Goal: Task Accomplishment & Management: Complete application form

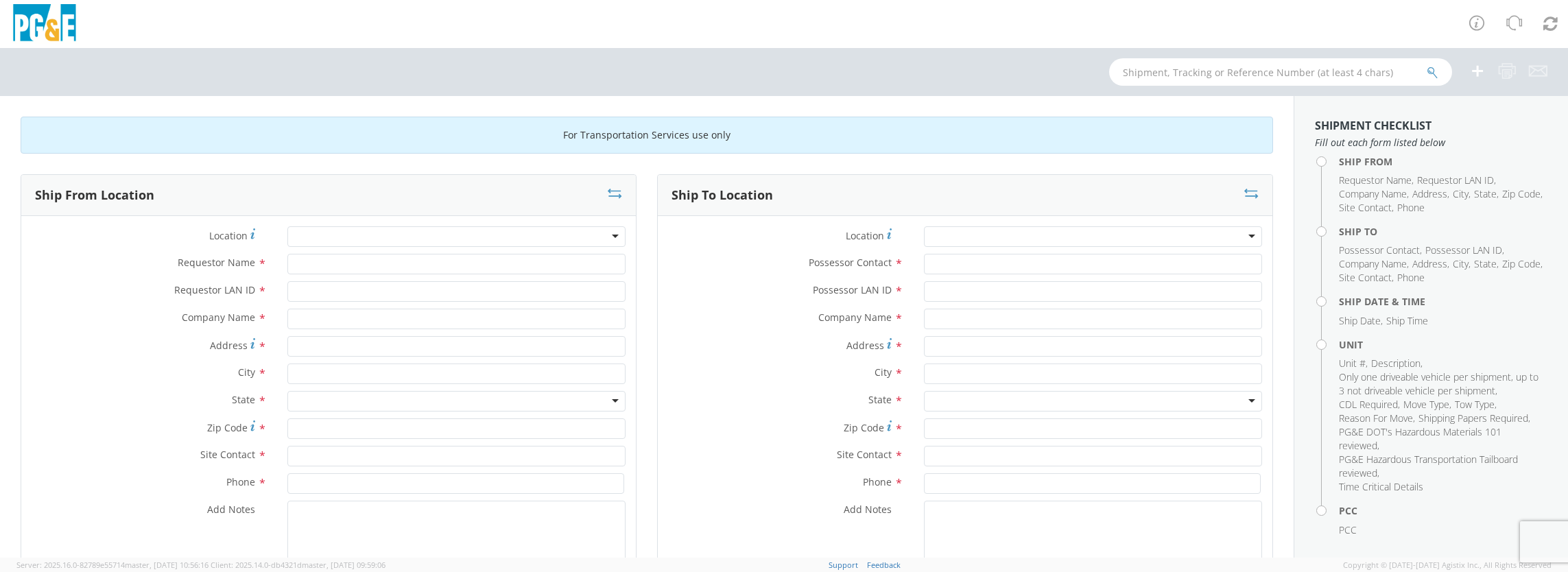
click at [605, 236] on div at bounding box center [456, 237] width 338 height 21
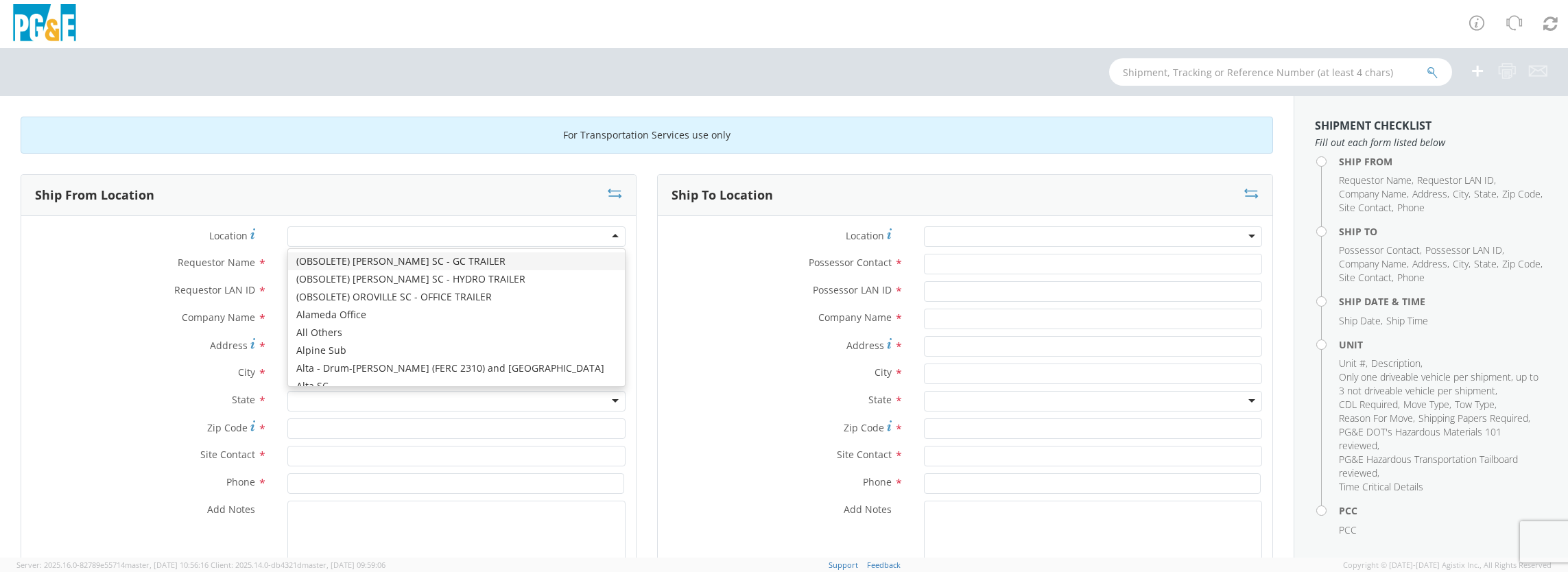
click at [607, 237] on div at bounding box center [456, 237] width 338 height 21
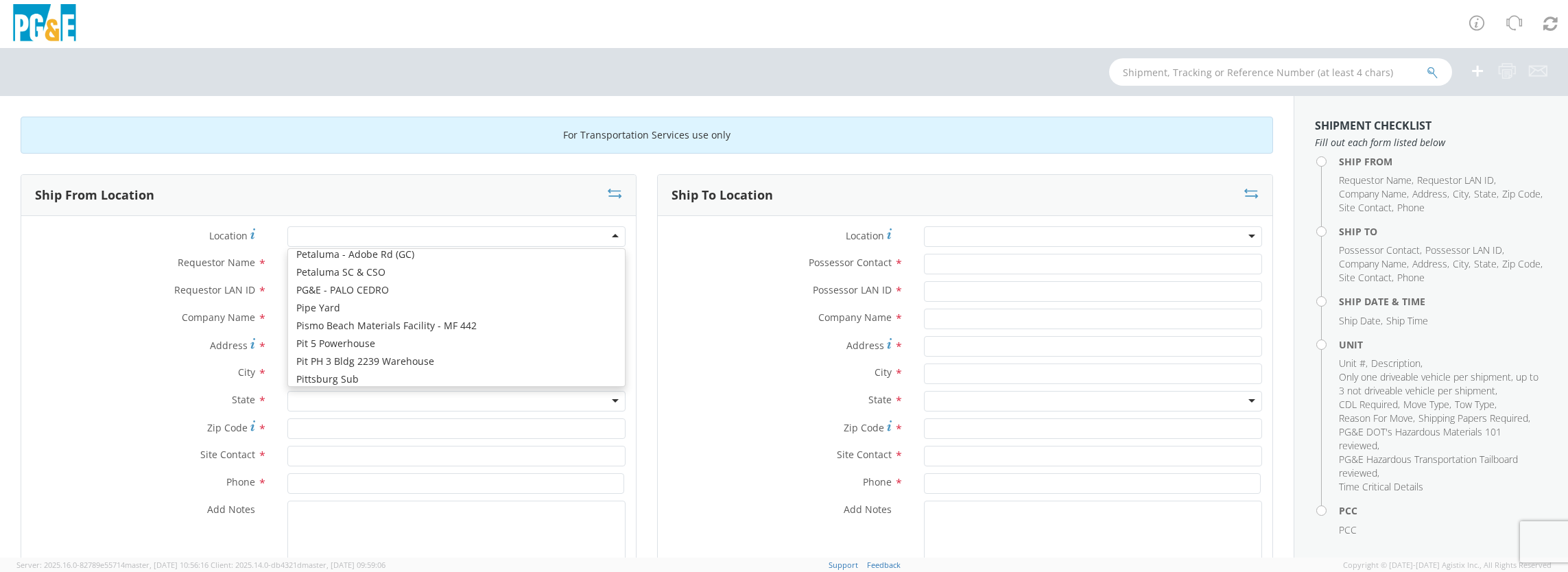
scroll to position [5488, 0]
type input "PG&E"
type input "[STREET_ADDRESS]"
type input "Petaluma"
type input "94952"
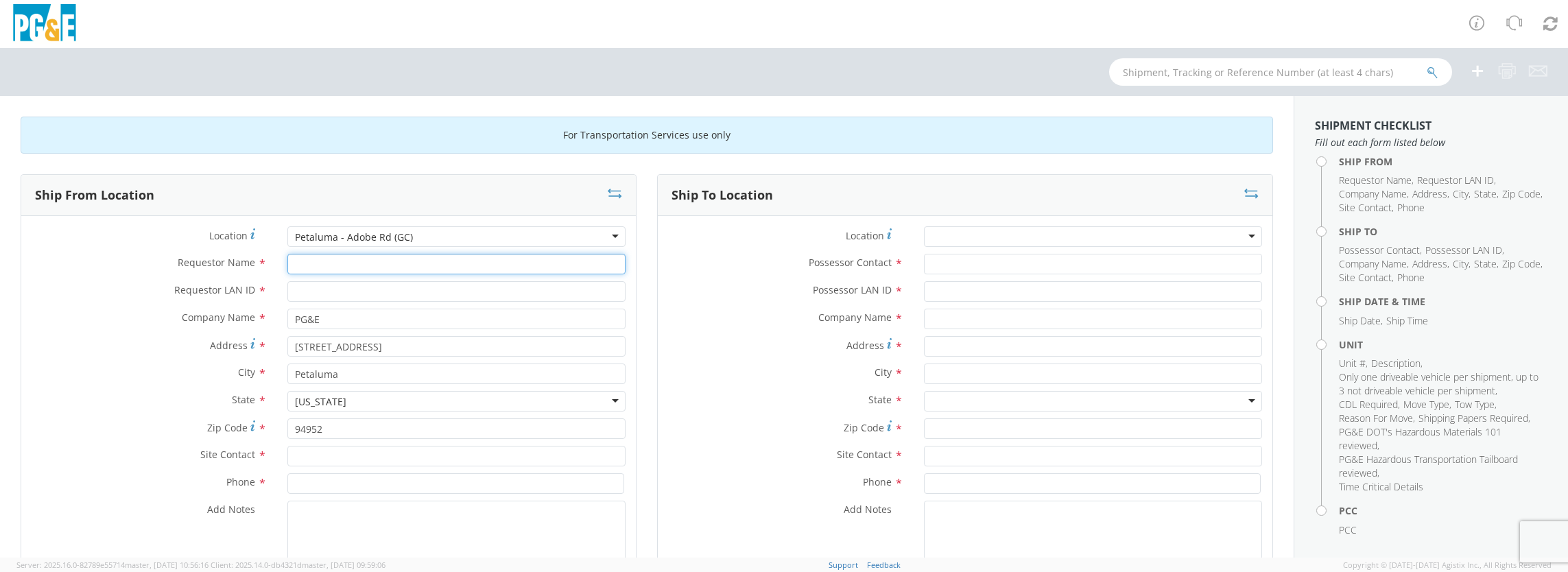
click at [377, 261] on input "Requestor Name *" at bounding box center [456, 265] width 338 height 21
type input "[PERSON_NAME]"
click at [357, 285] on input "Requestor LAN ID *" at bounding box center [456, 292] width 338 height 21
type input "rjtv"
click at [342, 442] on div "Zip Code * 94952" at bounding box center [328, 432] width 615 height 27
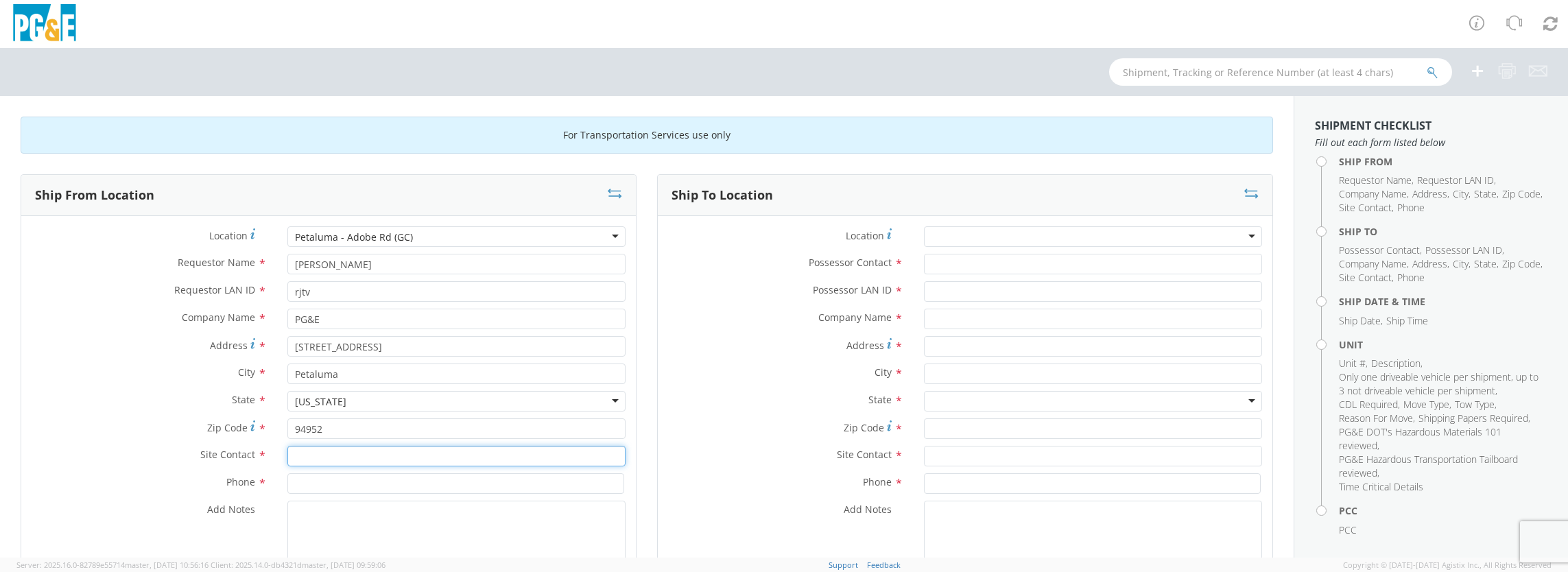
click at [341, 449] on input "text" at bounding box center [456, 457] width 338 height 21
type input "7"
type input "[PERSON_NAME]"
click at [337, 484] on input at bounding box center [456, 484] width 337 height 21
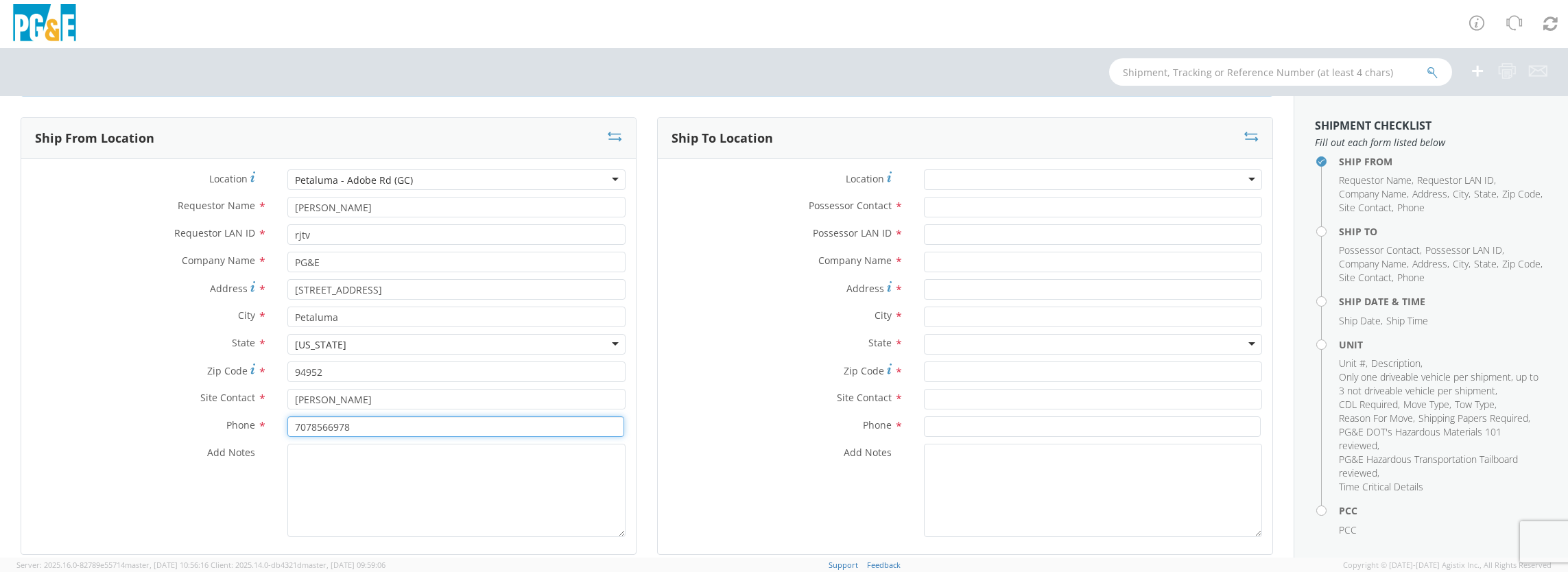
scroll to position [0, 0]
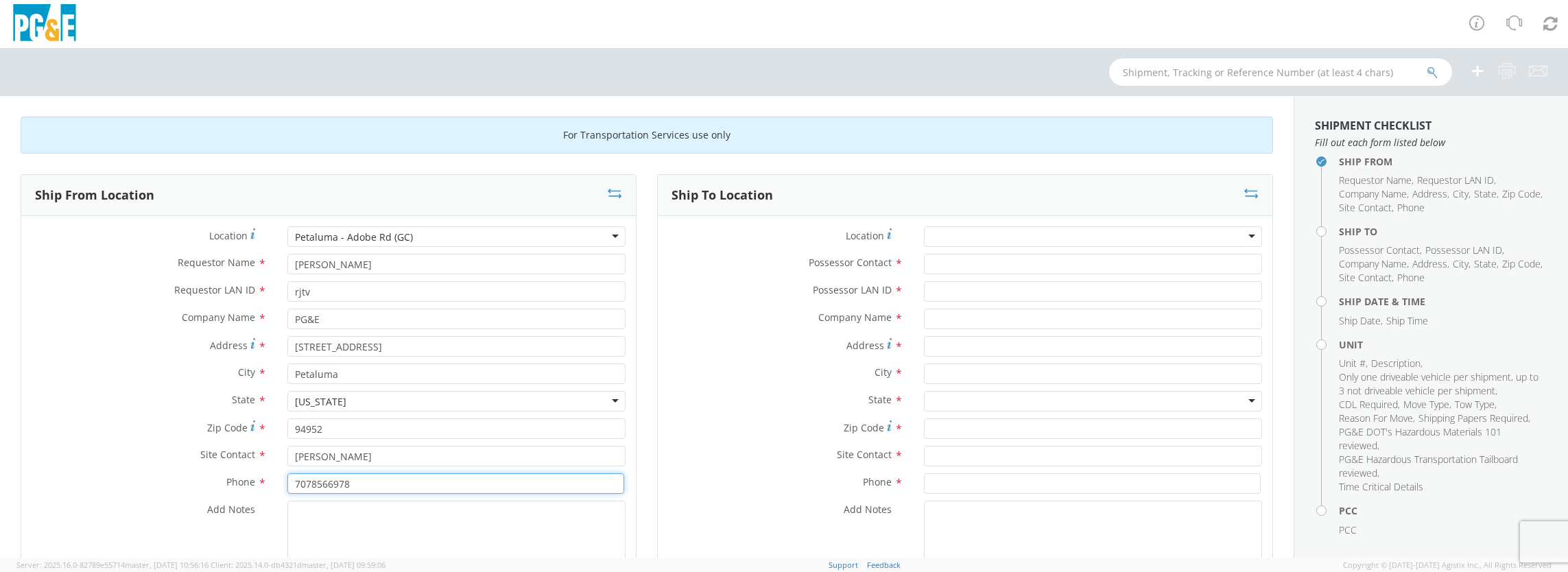
type input "7078566978"
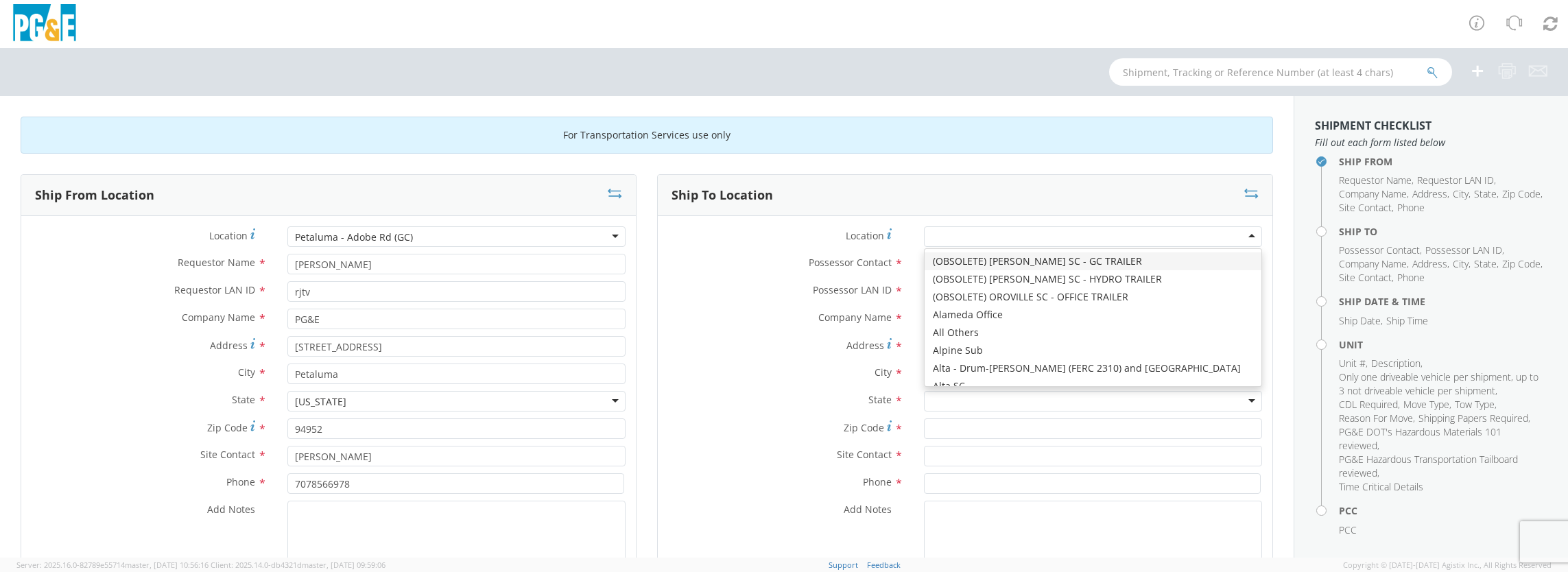
click at [1241, 235] on div at bounding box center [1092, 237] width 338 height 21
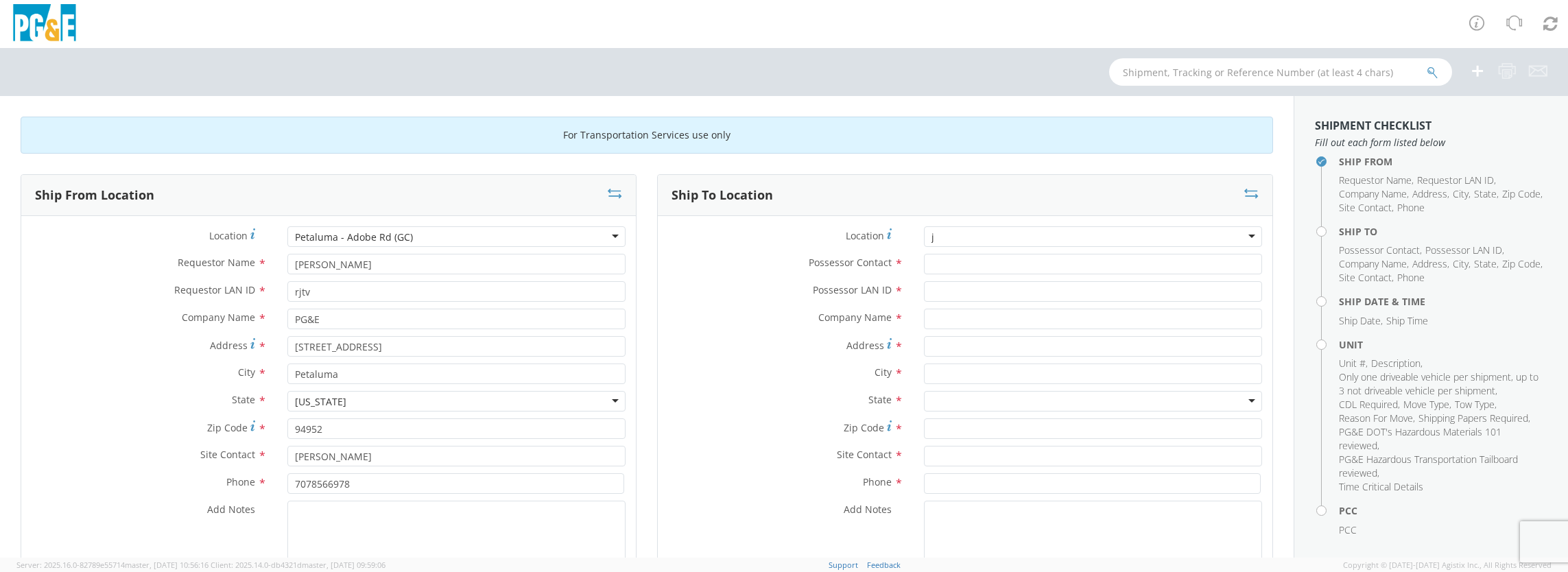
type input "jj"
type input "PG&E"
type input "[STREET_ADDRESS][PERSON_NAME]"
type input "[PERSON_NAME]"
type input "95620"
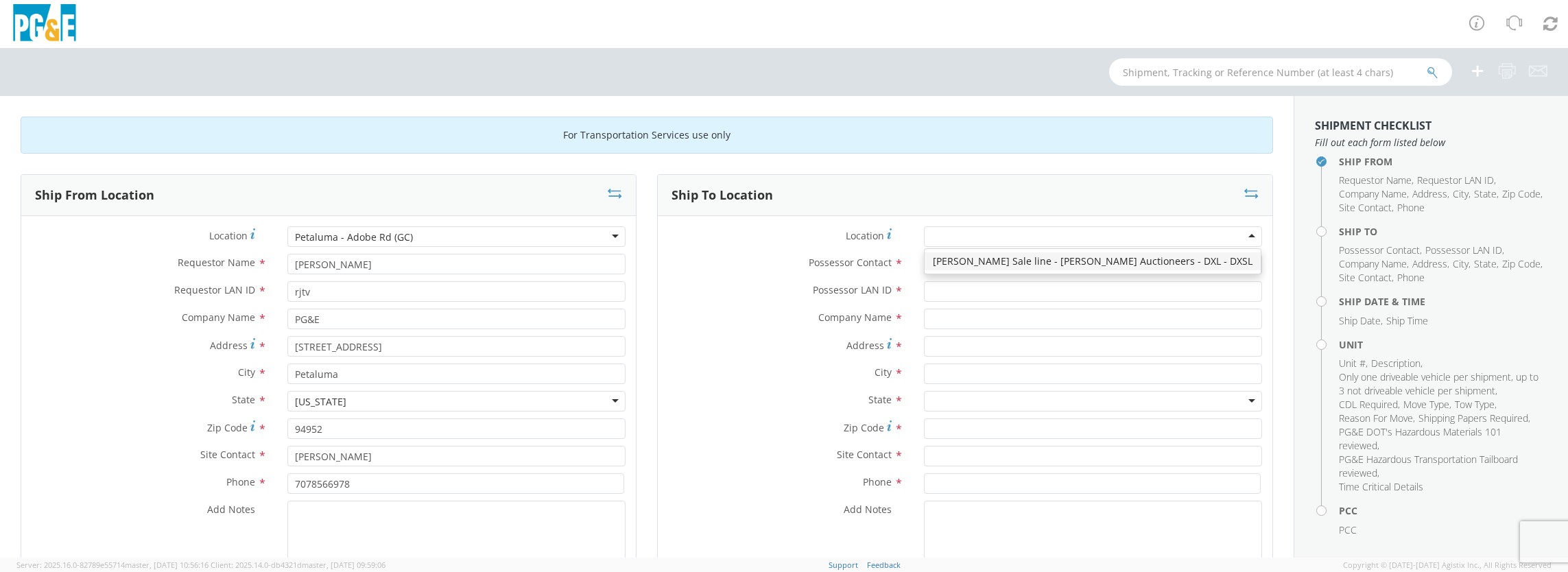
type input "[PHONE_NUMBER]"
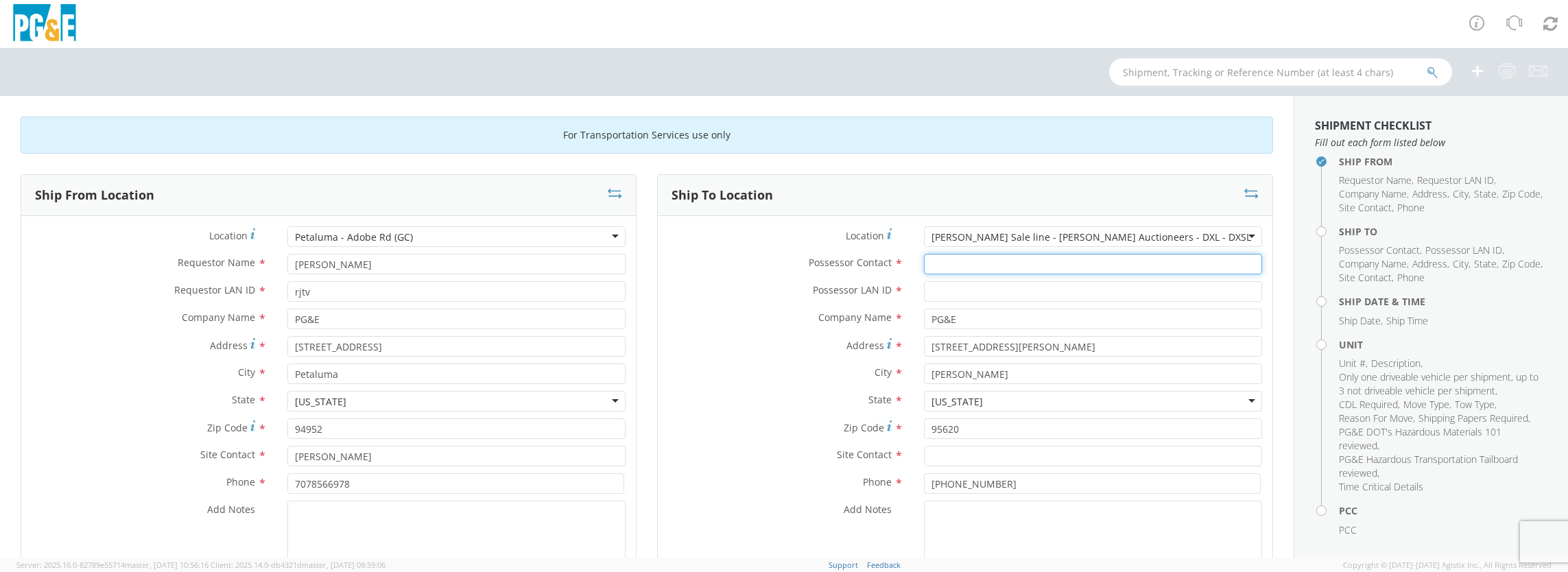
click at [1005, 259] on input "Possessor Contact *" at bounding box center [1092, 265] width 338 height 21
type input "[PERSON_NAME]"
click at [958, 292] on input "Possessor LAN ID *" at bounding box center [1092, 292] width 338 height 21
type input "mqlb"
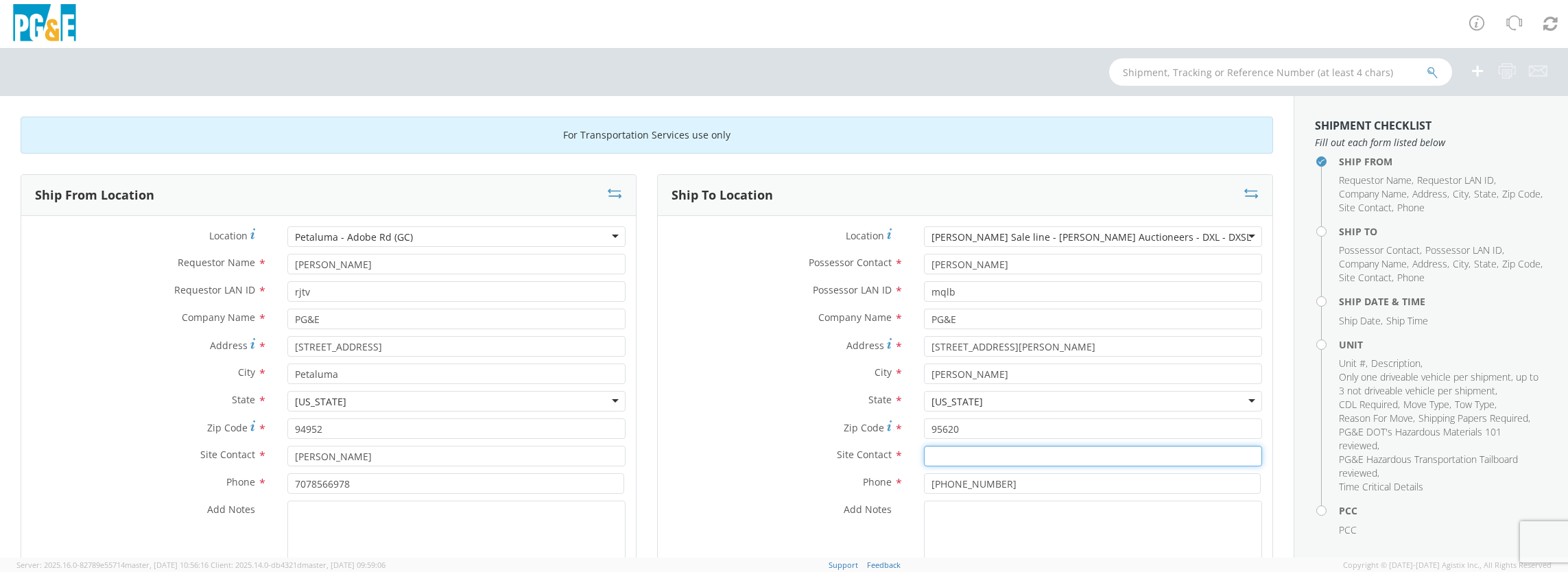
click at [963, 457] on input "text" at bounding box center [1092, 457] width 338 height 21
type input "[PERSON_NAME]"
drag, startPoint x: 993, startPoint y: 482, endPoint x: 802, endPoint y: 475, distance: 191.1
click at [802, 475] on div "Phone * [PHONE_NUMBER]" at bounding box center [965, 484] width 615 height 21
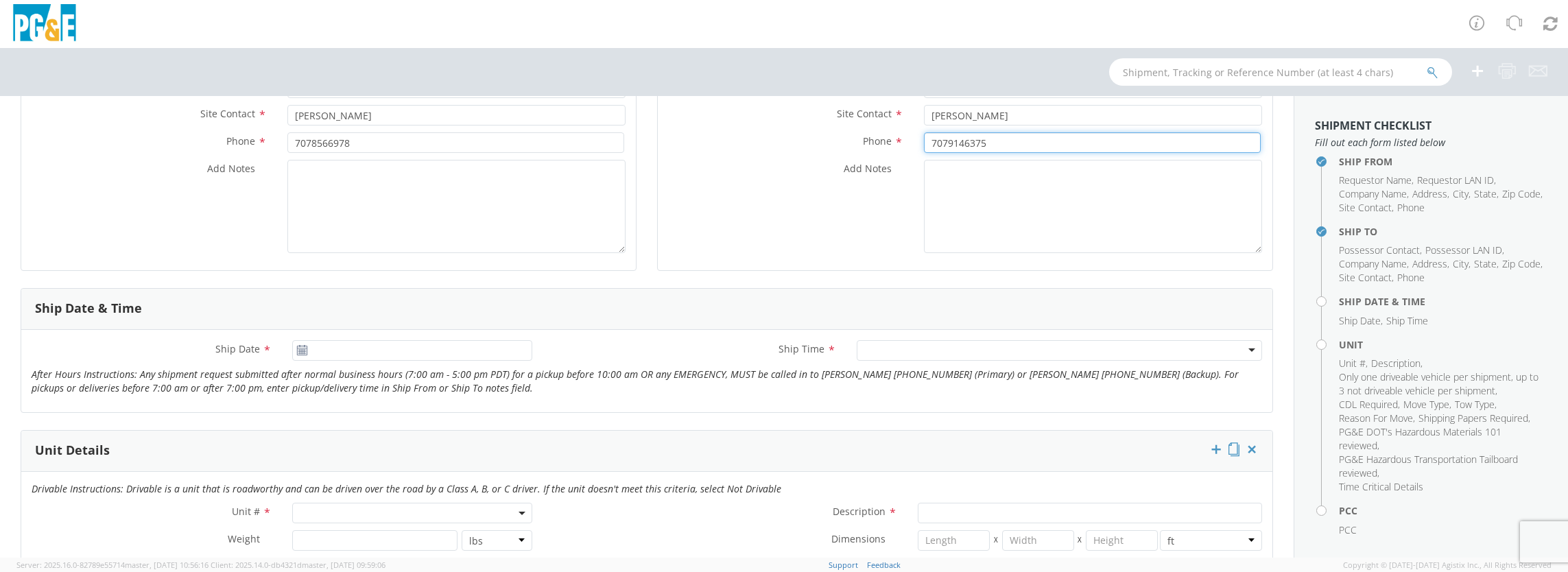
scroll to position [343, 0]
type input "7079146375"
click at [298, 350] on icon at bounding box center [302, 349] width 11 height 11
click at [305, 346] on use at bounding box center [302, 348] width 10 height 10
click at [312, 345] on input "[DATE]" at bounding box center [412, 349] width 240 height 21
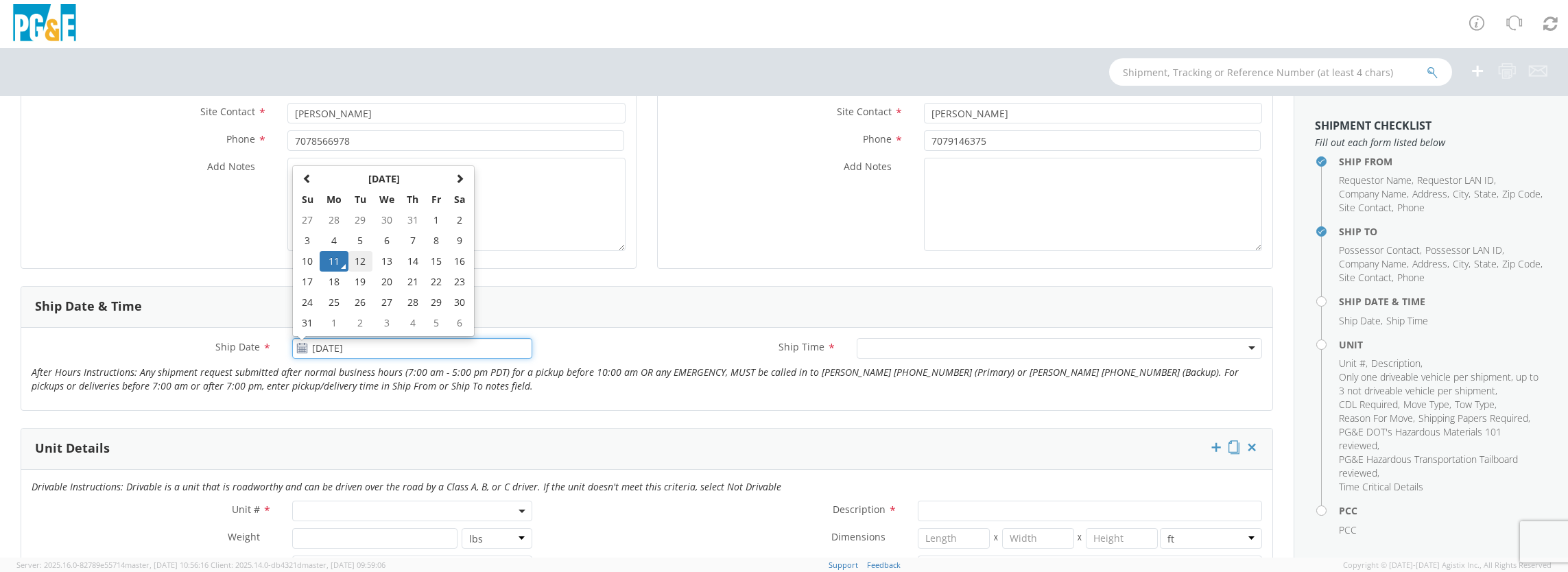
click at [353, 258] on td "12" at bounding box center [361, 261] width 24 height 21
type input "[DATE]"
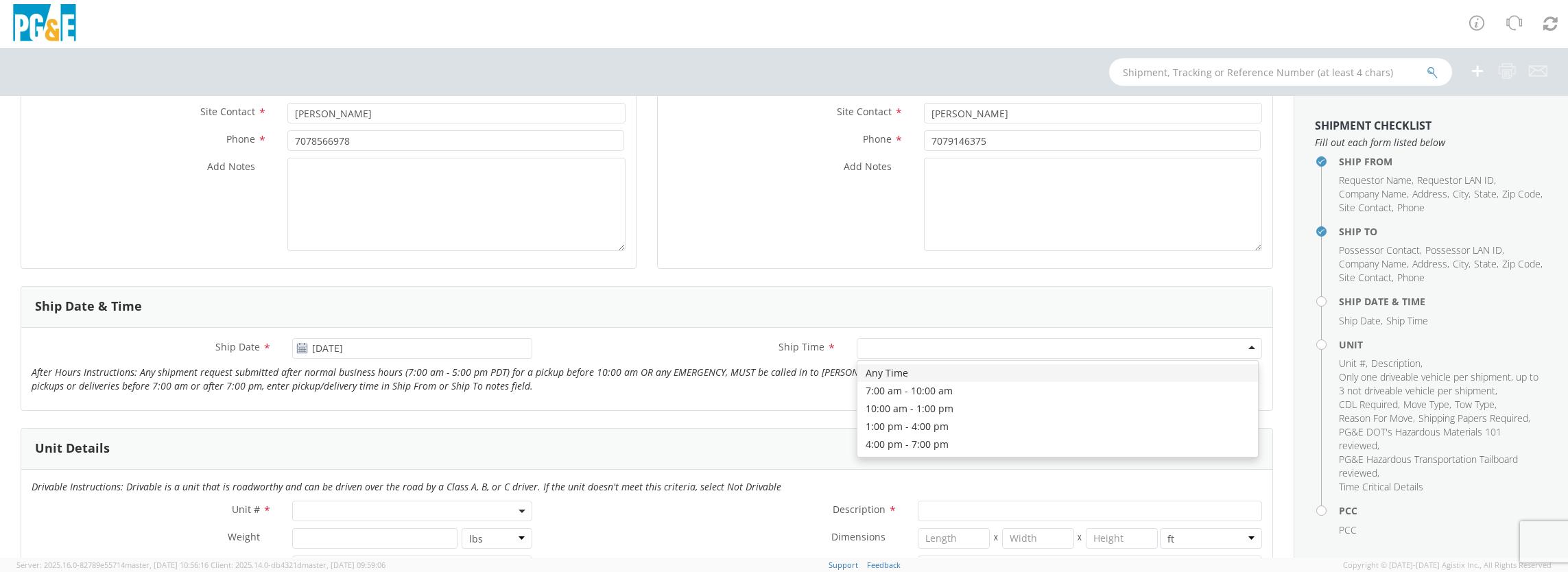
click at [964, 350] on div at bounding box center [1059, 349] width 406 height 21
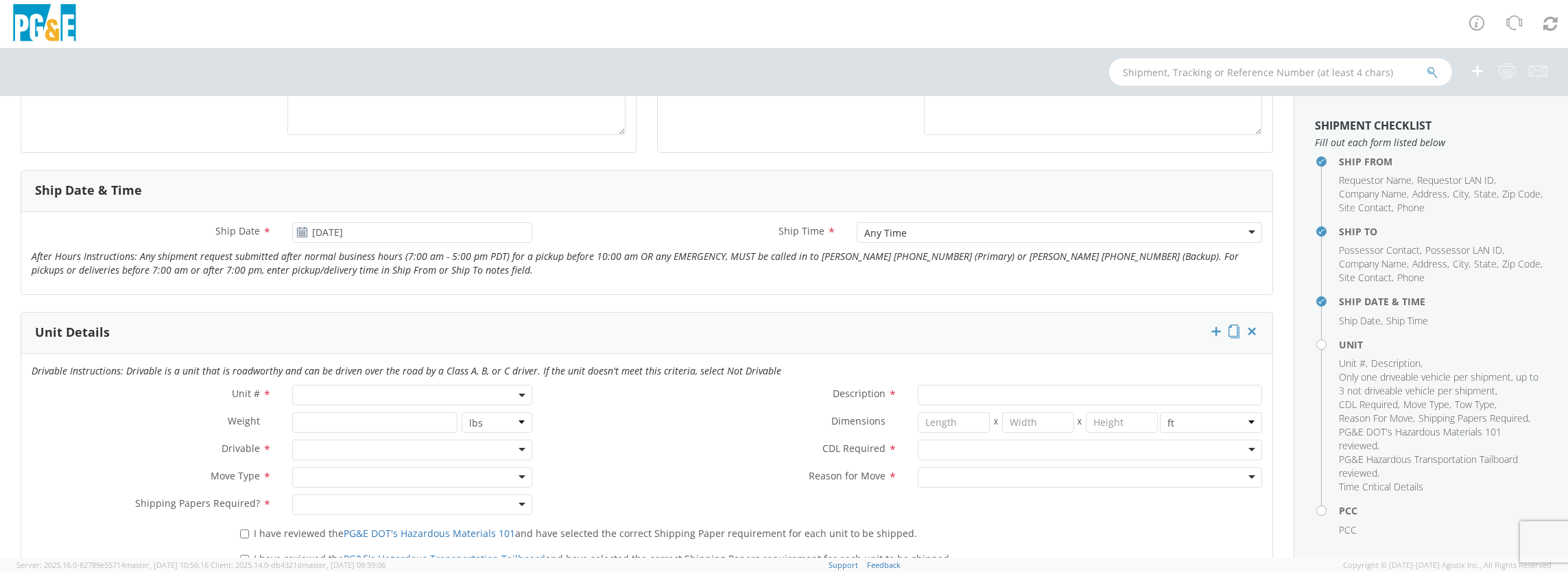
scroll to position [480, 0]
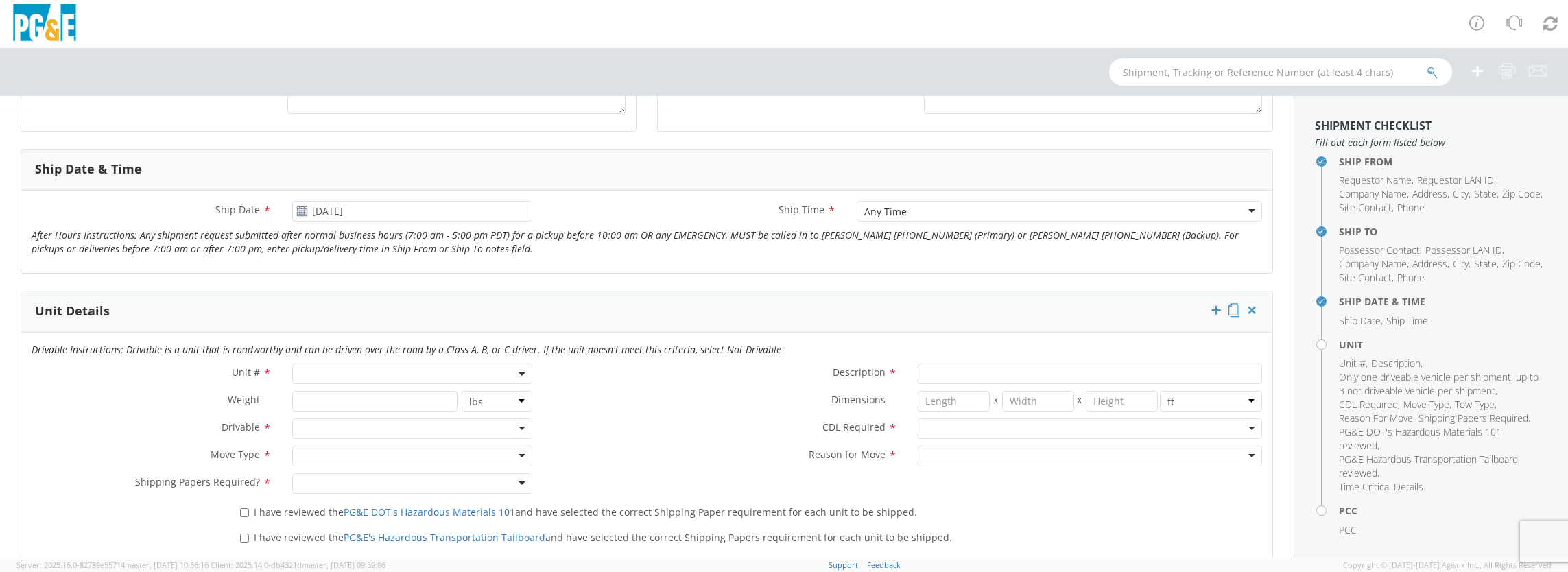
click at [425, 369] on span at bounding box center [412, 374] width 240 height 21
click at [423, 392] on input "search" at bounding box center [411, 397] width 231 height 21
click at [349, 397] on input "19889" at bounding box center [411, 397] width 231 height 21
type input "1"
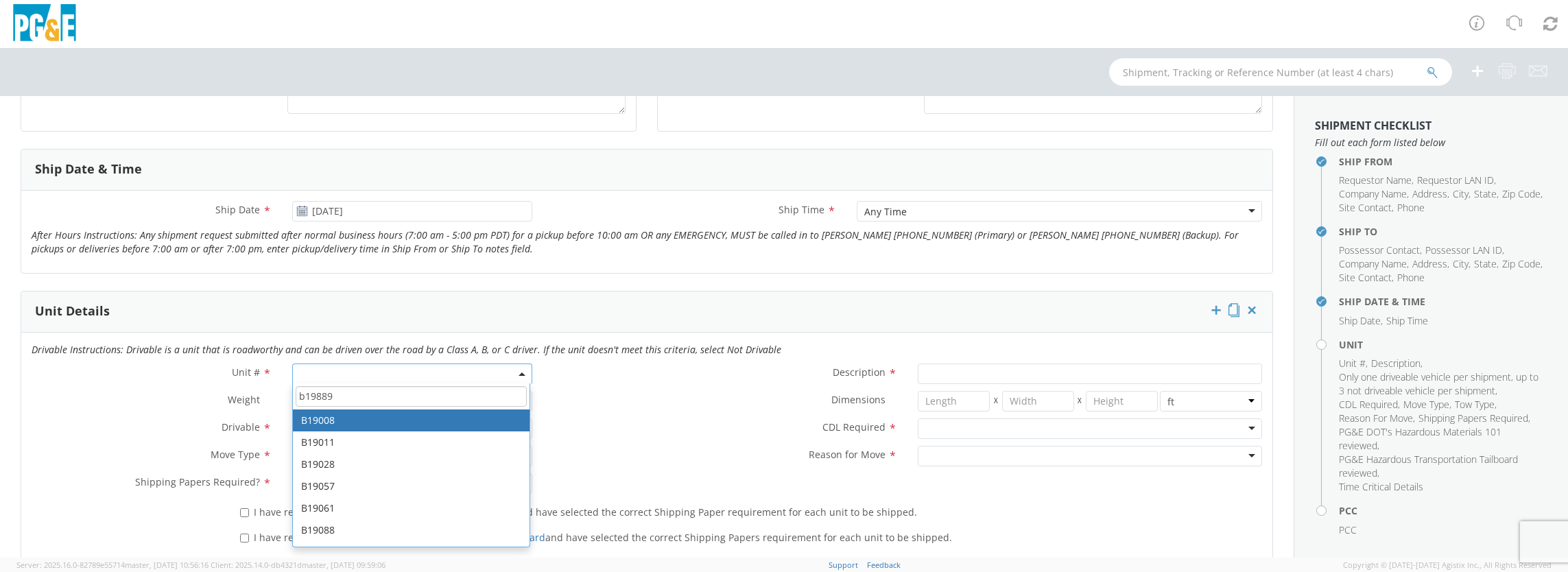
type input "b19889"
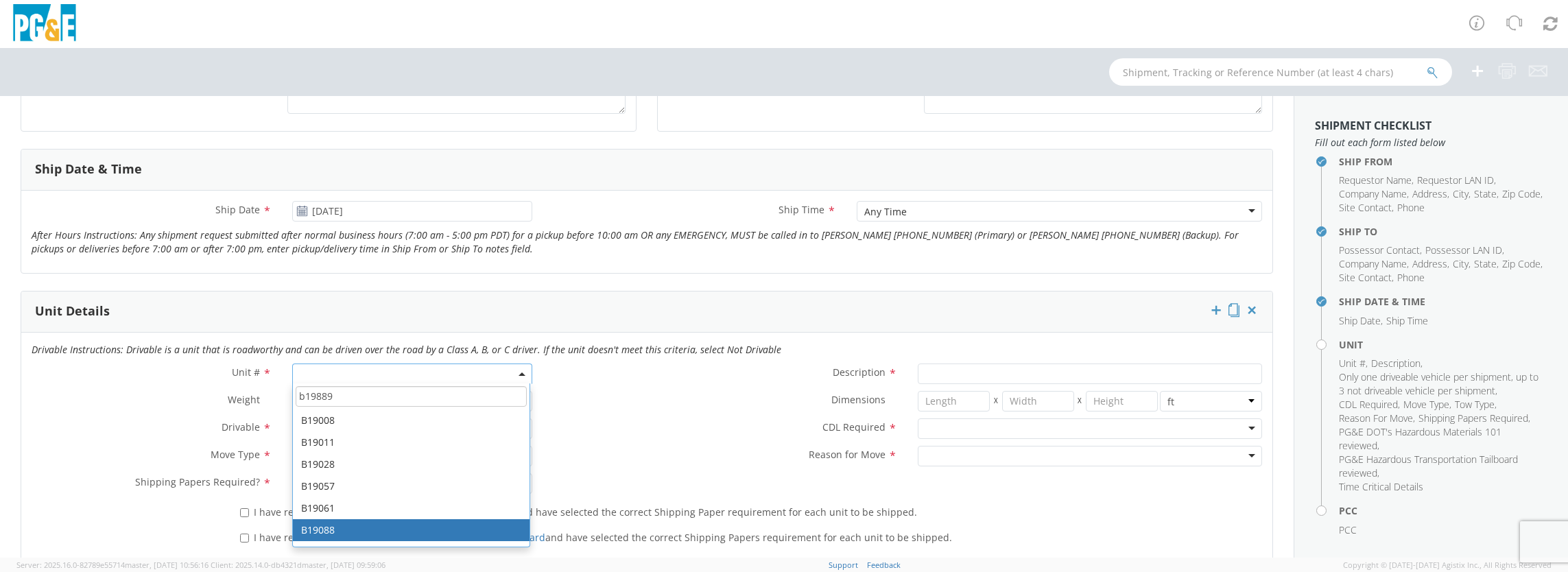
drag, startPoint x: 341, startPoint y: 420, endPoint x: 501, endPoint y: 605, distance: 244.6
click at [501, 571] on html "annexa Batch Shipping Guide Created with Sketch. calendar Created with Sketch." at bounding box center [784, 286] width 1568 height 572
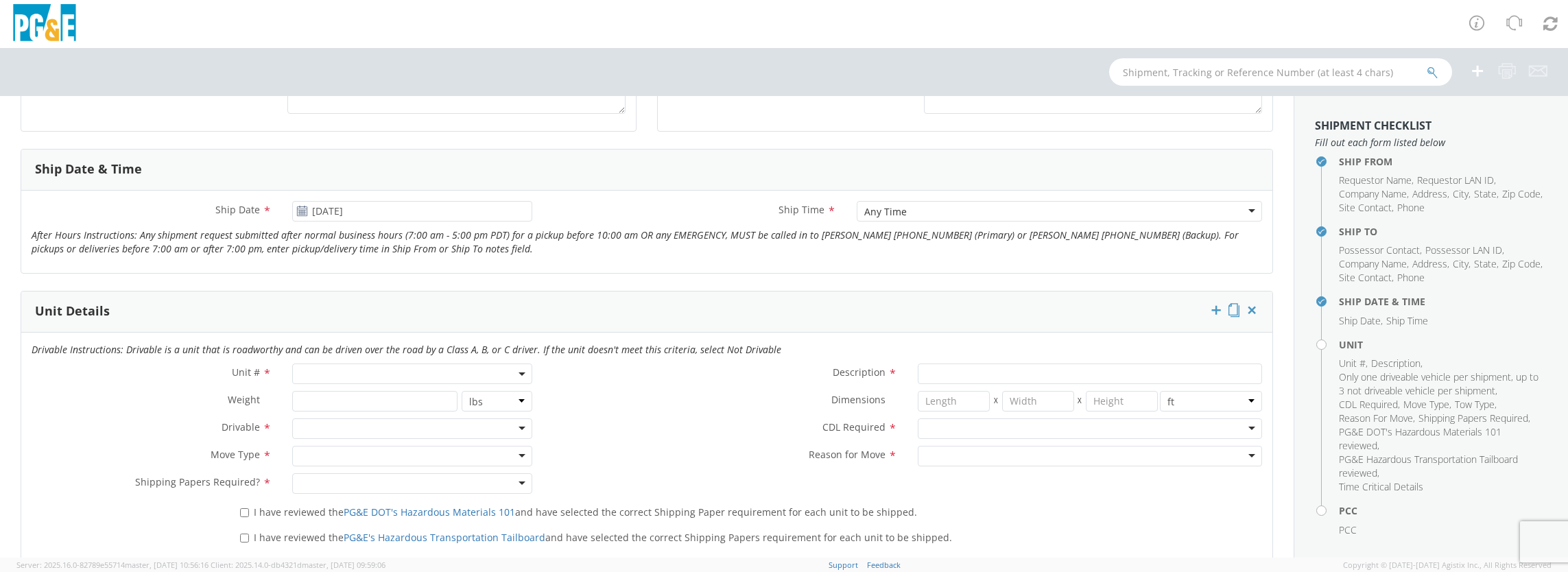
click at [576, 400] on label "Dimensions *" at bounding box center [725, 400] width 365 height 18
click at [386, 372] on span at bounding box center [412, 374] width 240 height 21
click at [378, 397] on input "search" at bounding box center [411, 397] width 231 height 21
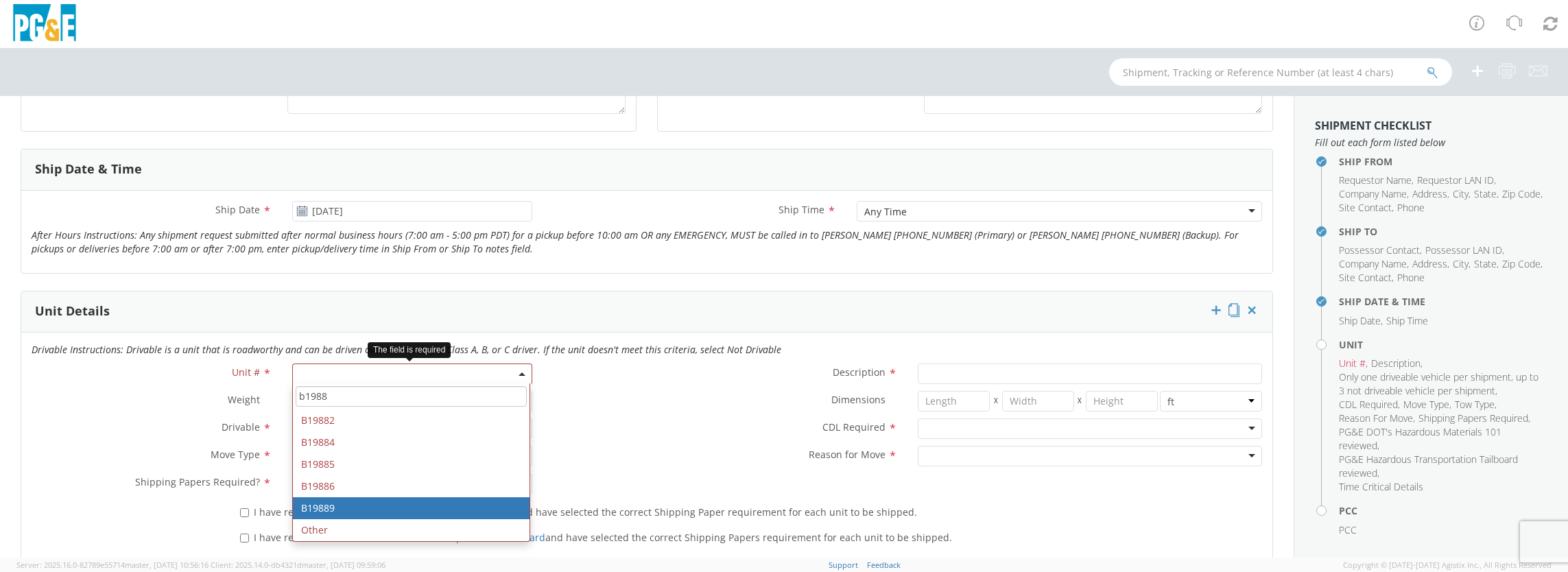
type input "b1988"
type input "TRUCK; UTILITY BODY <10K 4X2"
type input "10000"
select select "B19889"
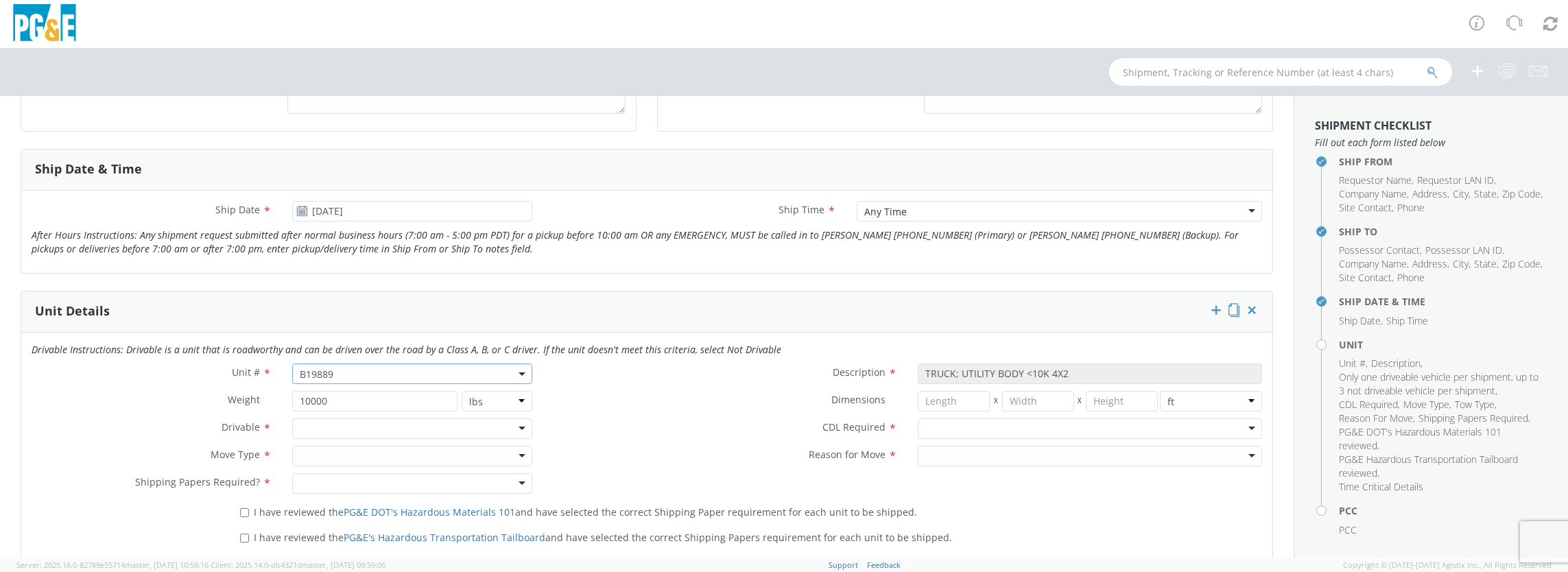
click at [369, 433] on div at bounding box center [412, 429] width 240 height 21
click at [362, 482] on div at bounding box center [412, 484] width 240 height 21
click at [364, 458] on div at bounding box center [412, 457] width 240 height 21
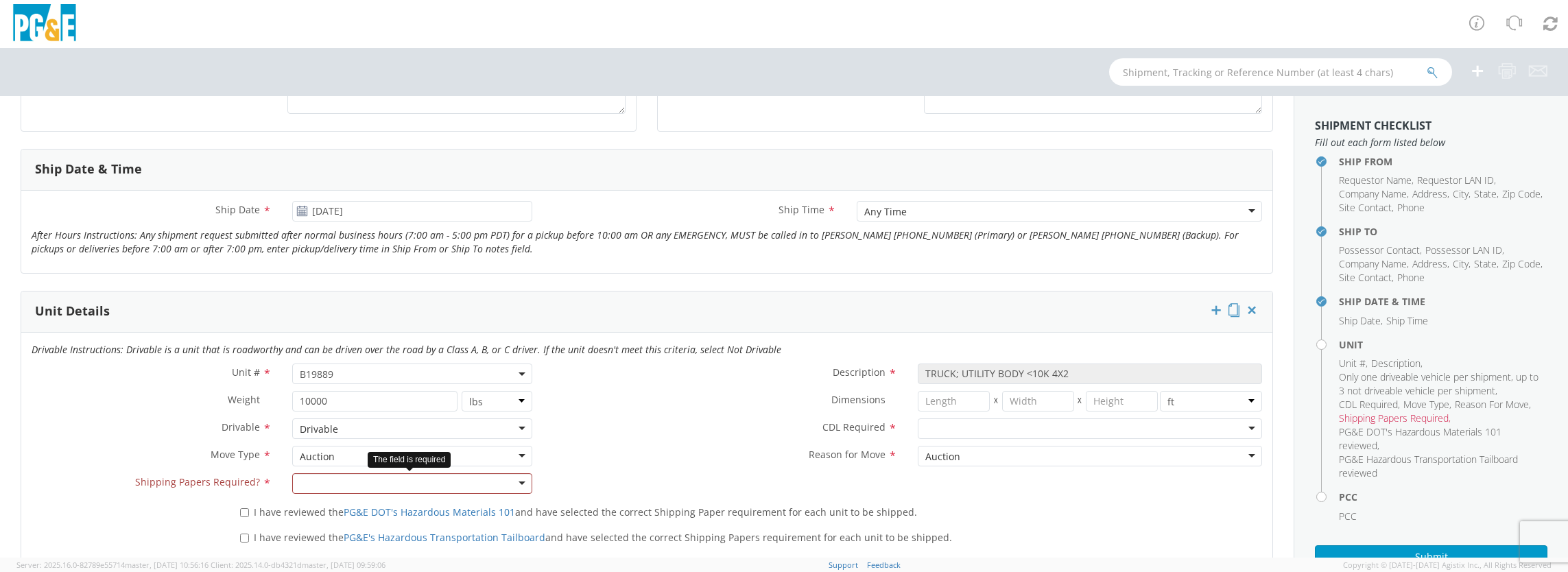
click at [361, 480] on div at bounding box center [412, 484] width 240 height 21
click at [937, 428] on div at bounding box center [1090, 429] width 344 height 21
click at [241, 510] on input "I have reviewed the PG&E DOT's Hazardous Materials 101 and have selected the co…" at bounding box center [244, 512] width 9 height 9
checkbox input "true"
click at [245, 537] on input "I have reviewed the PG&E's Hazardous Transportation Tailboard and have selected…" at bounding box center [244, 538] width 9 height 9
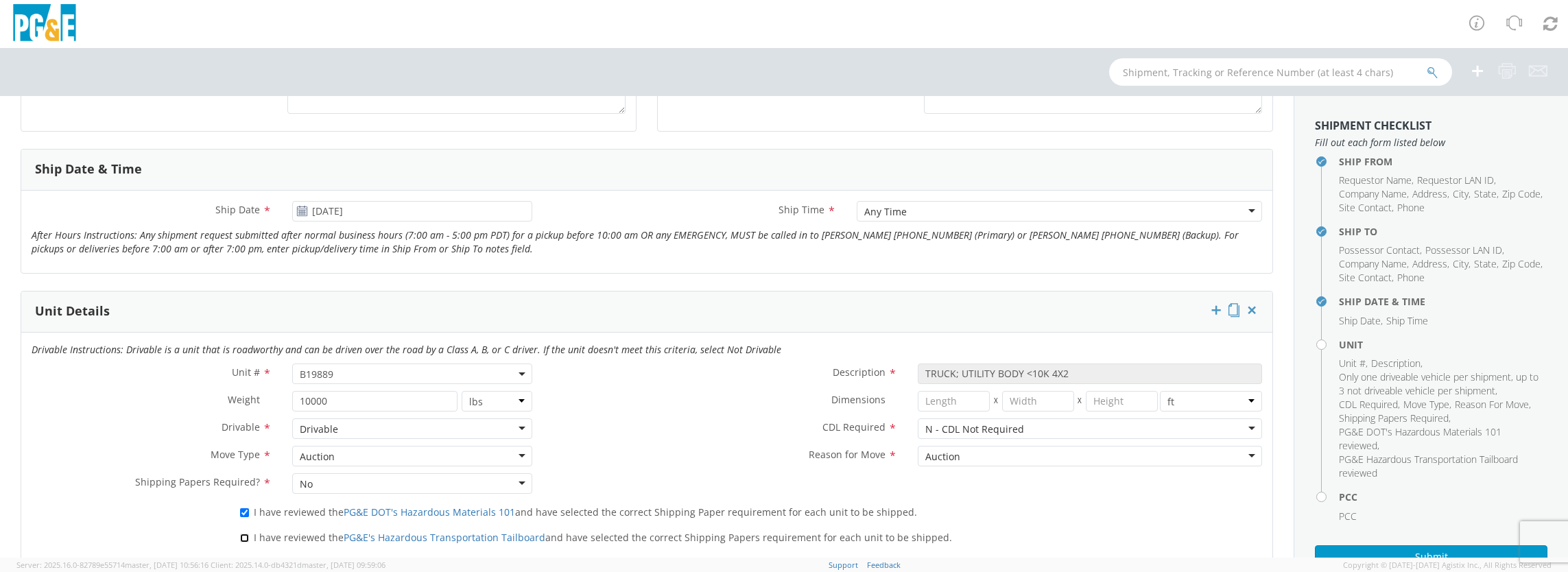
checkbox input "true"
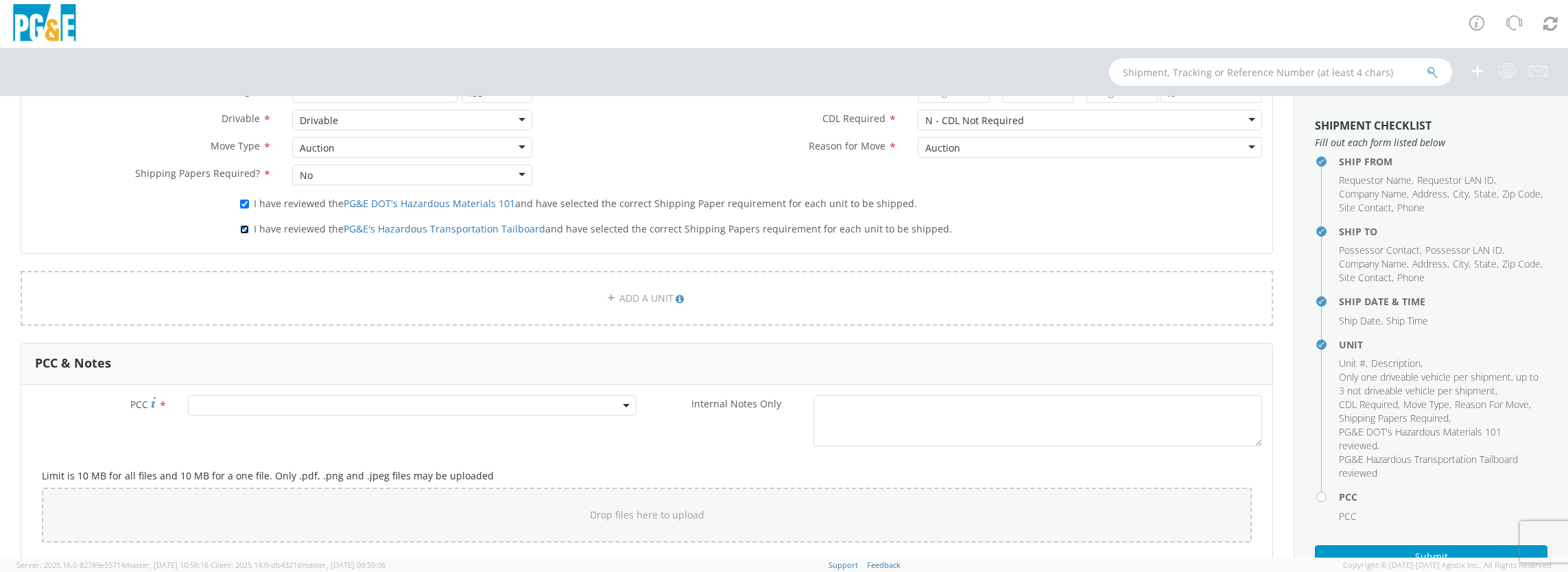
scroll to position [823, 0]
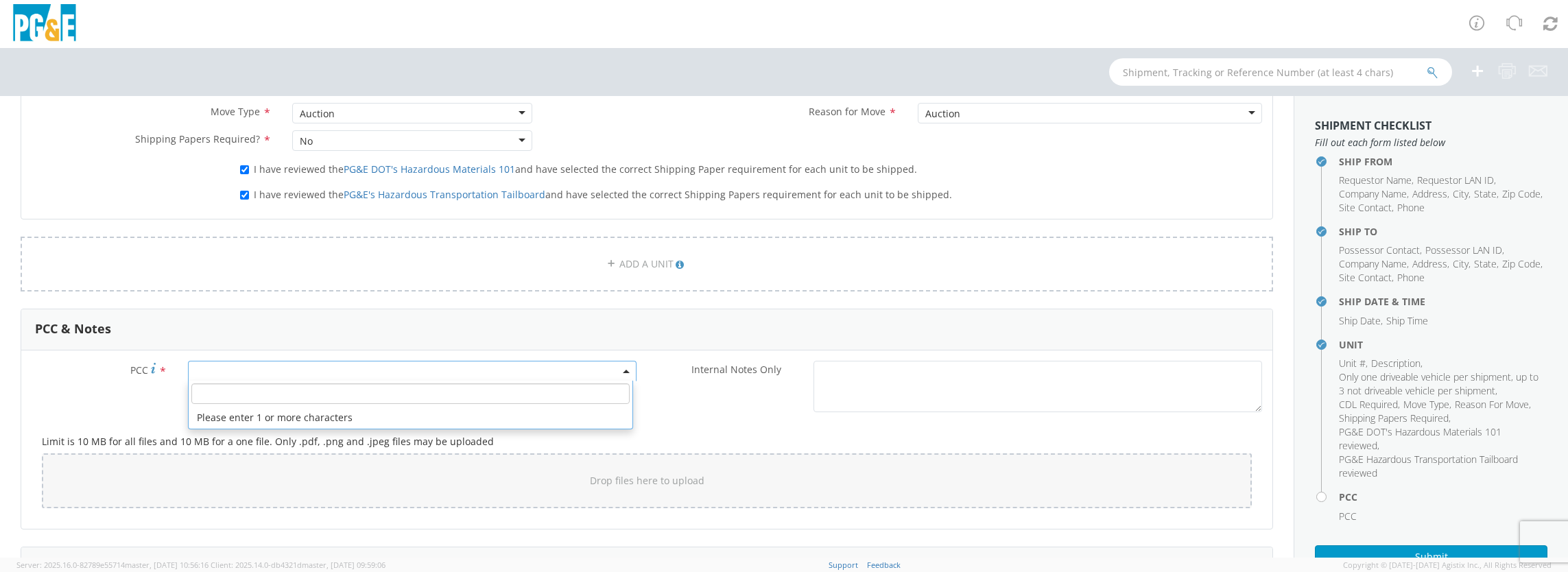
click at [623, 370] on b at bounding box center [626, 371] width 7 height 3
click at [411, 399] on input "number" at bounding box center [410, 394] width 438 height 21
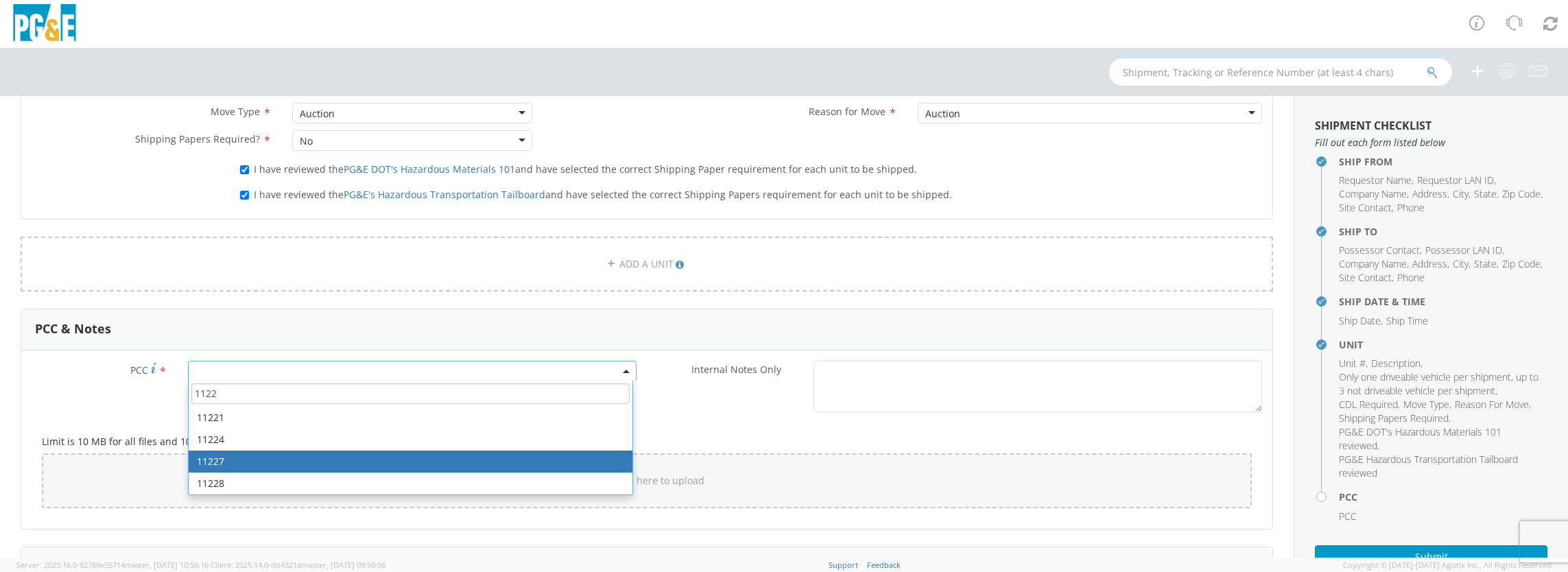
type input "1122"
select select "11227"
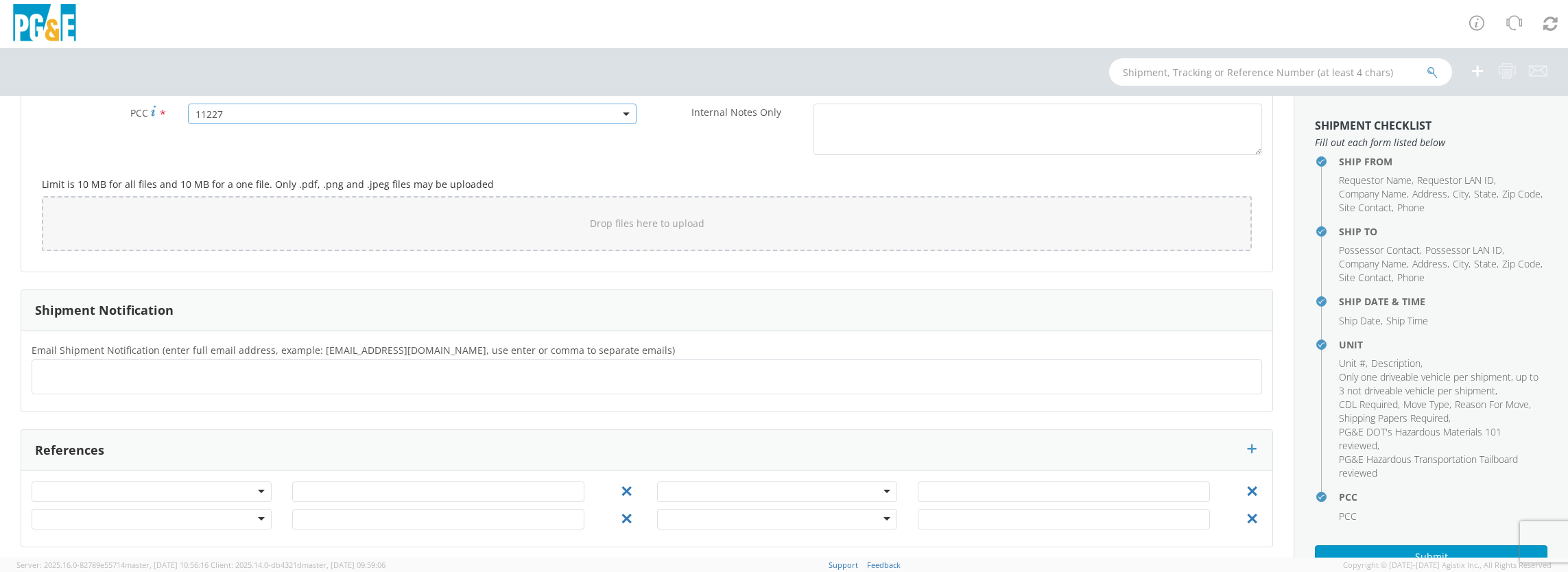
scroll to position [1083, 0]
click at [218, 369] on ul at bounding box center [647, 375] width 1218 height 23
type input "[EMAIL_ADDRESS][DOMAIN_NAME]"
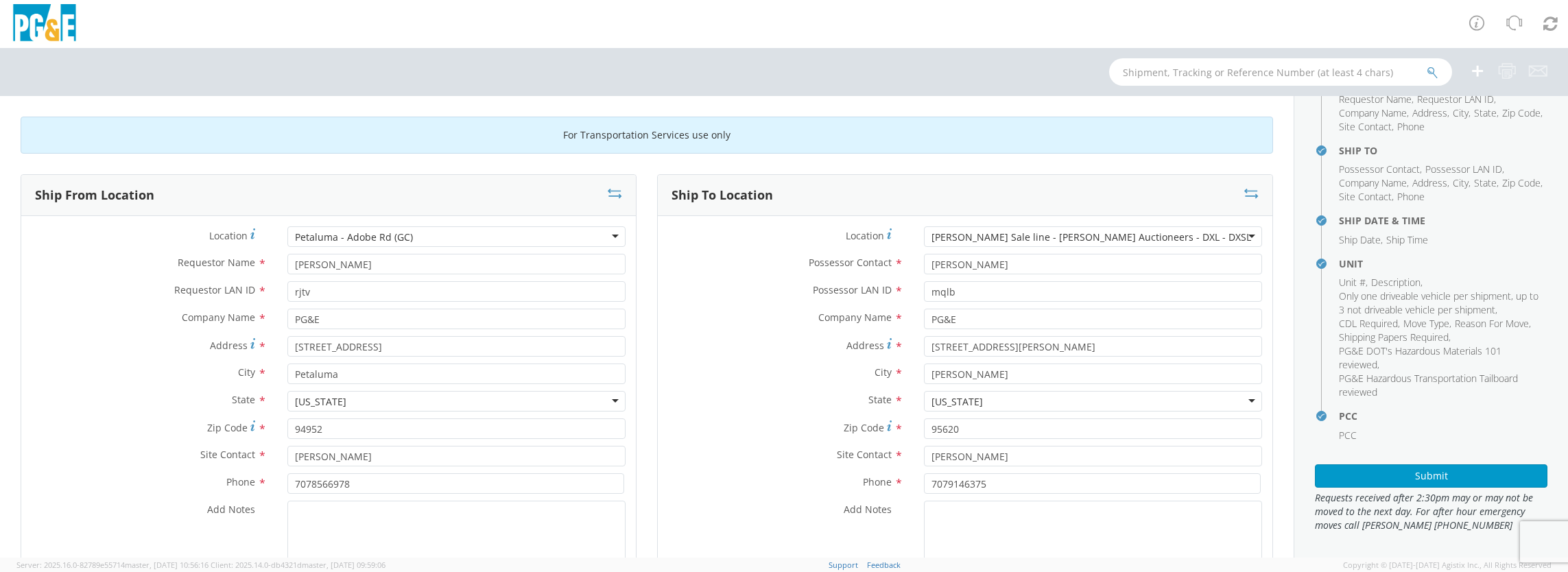
scroll to position [81, 0]
click at [1402, 479] on button "Submit" at bounding box center [1431, 475] width 232 height 23
